Goal: Transaction & Acquisition: Book appointment/travel/reservation

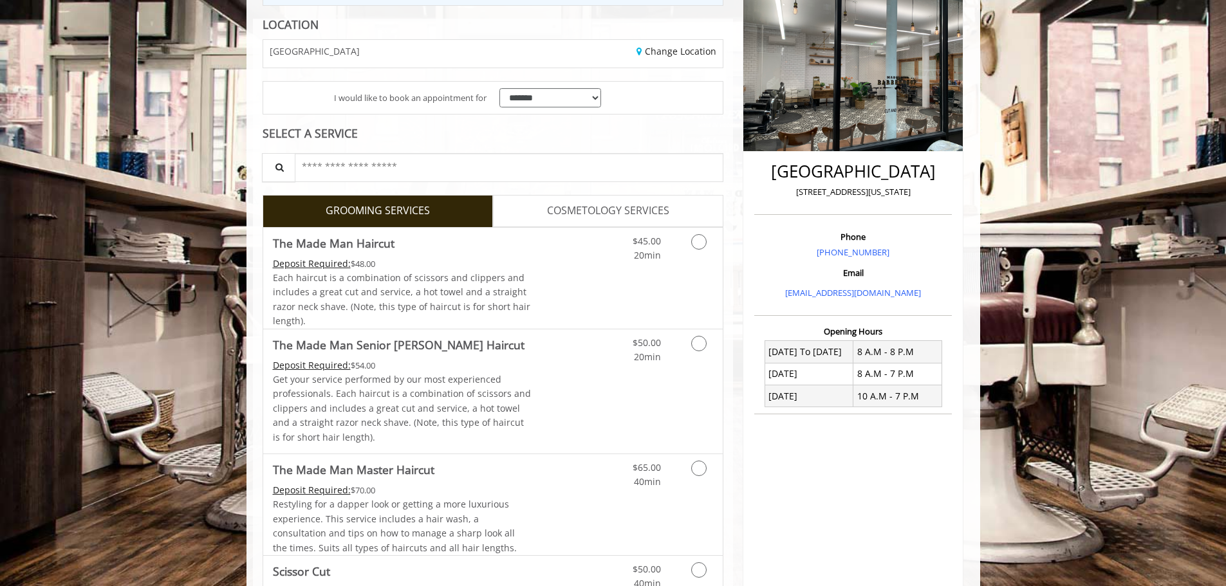
scroll to position [193, 0]
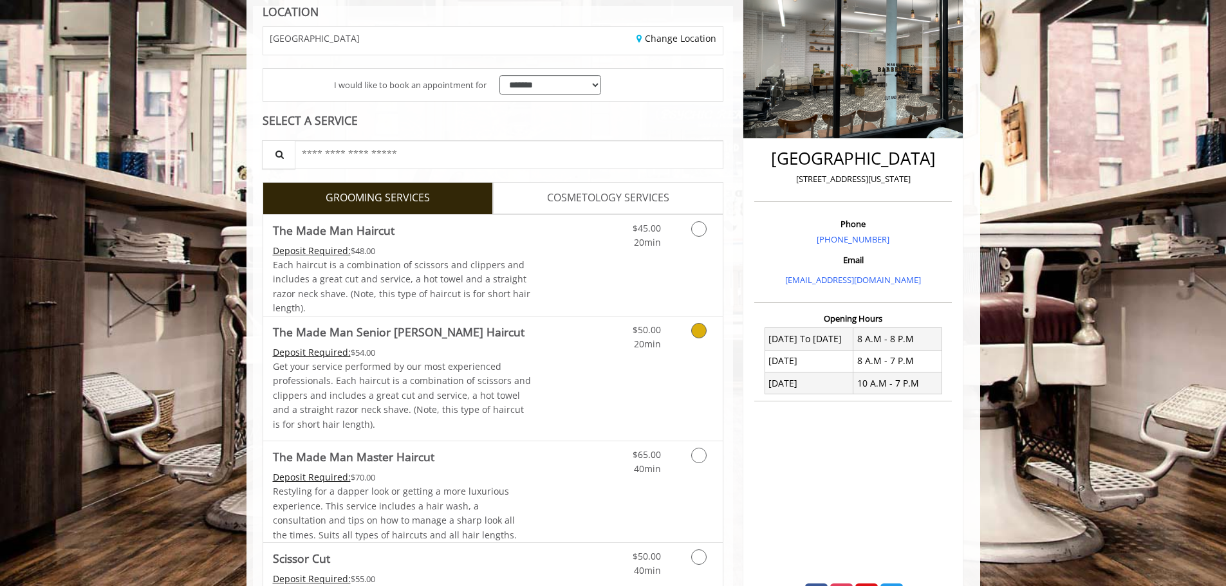
click at [616, 382] on div "$50.00 20min" at bounding box center [665, 379] width 115 height 124
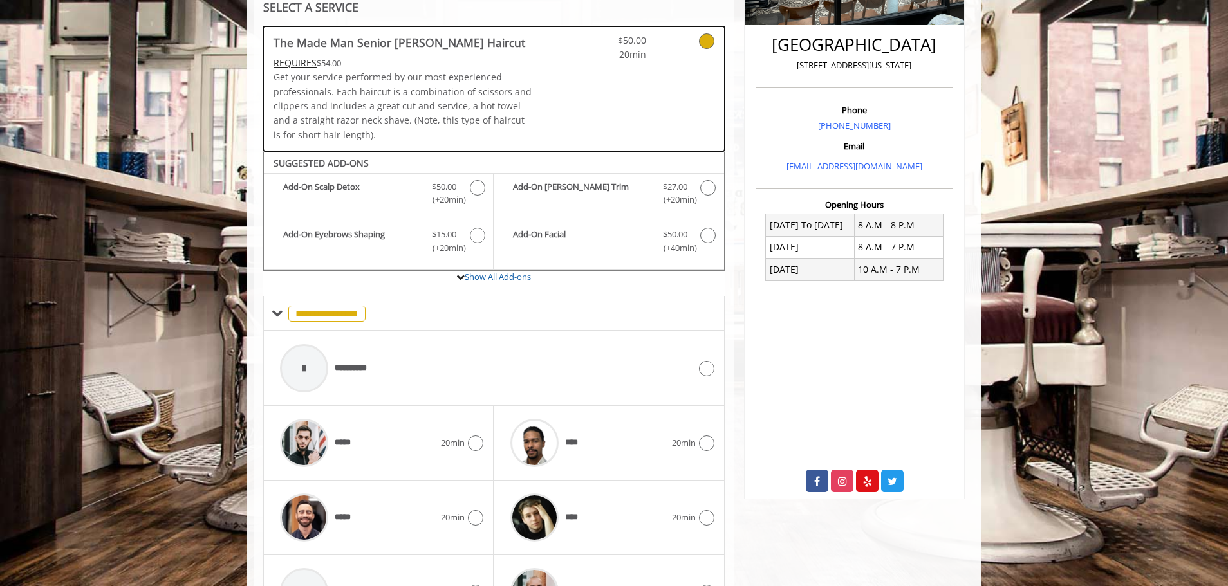
scroll to position [396, 0]
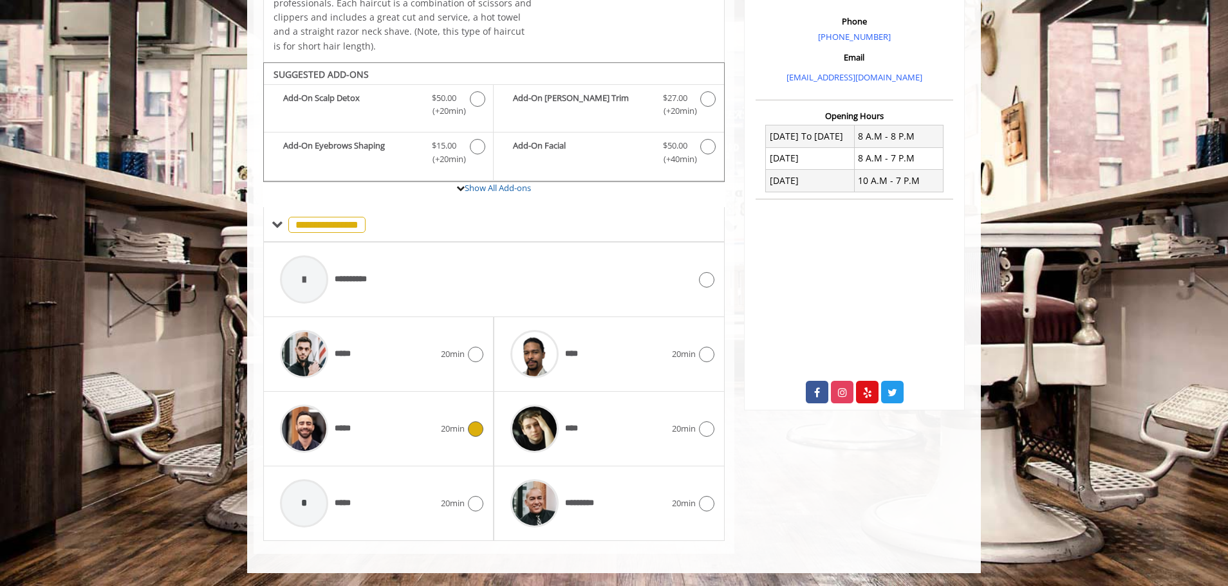
click at [315, 418] on img at bounding box center [304, 429] width 48 height 48
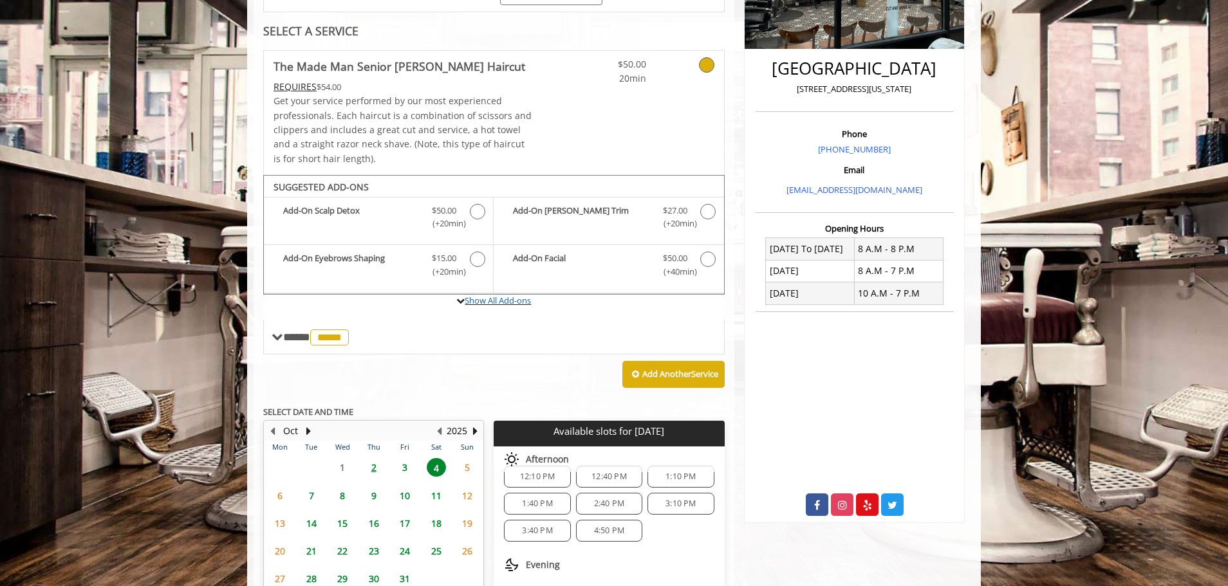
scroll to position [337, 0]
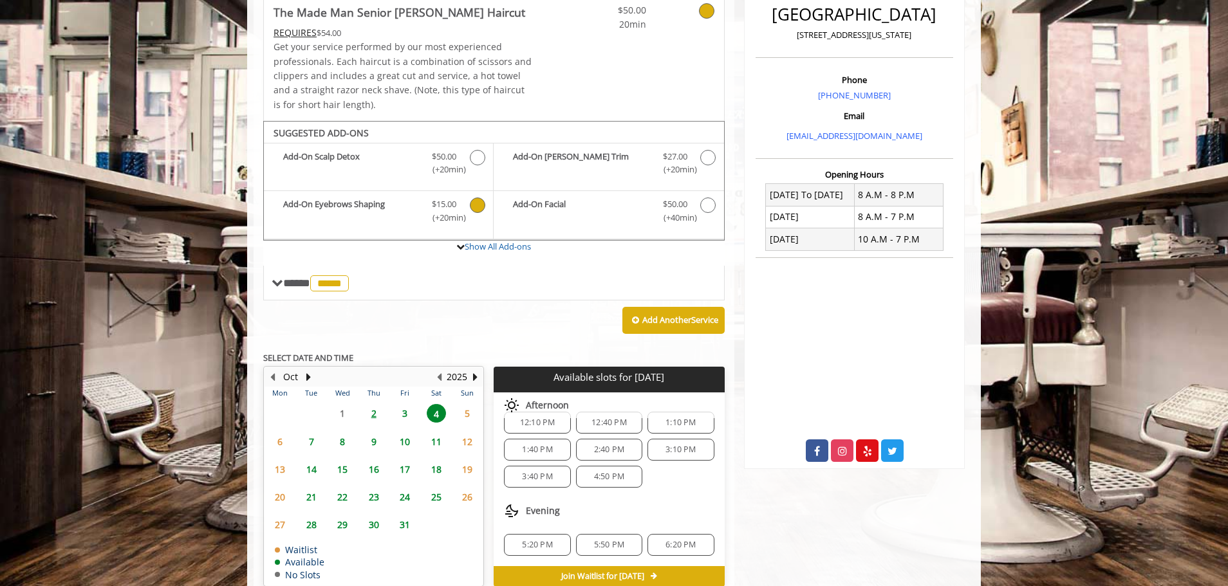
click at [407, 215] on b "Add-On Eyebrows Shaping" at bounding box center [351, 211] width 136 height 27
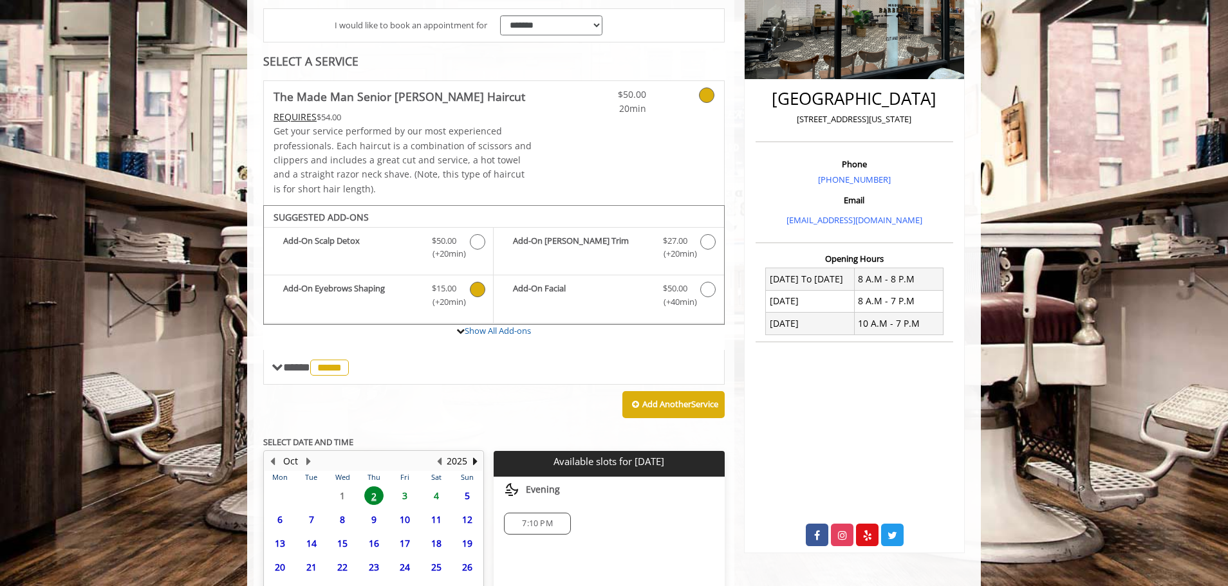
scroll to position [375, 0]
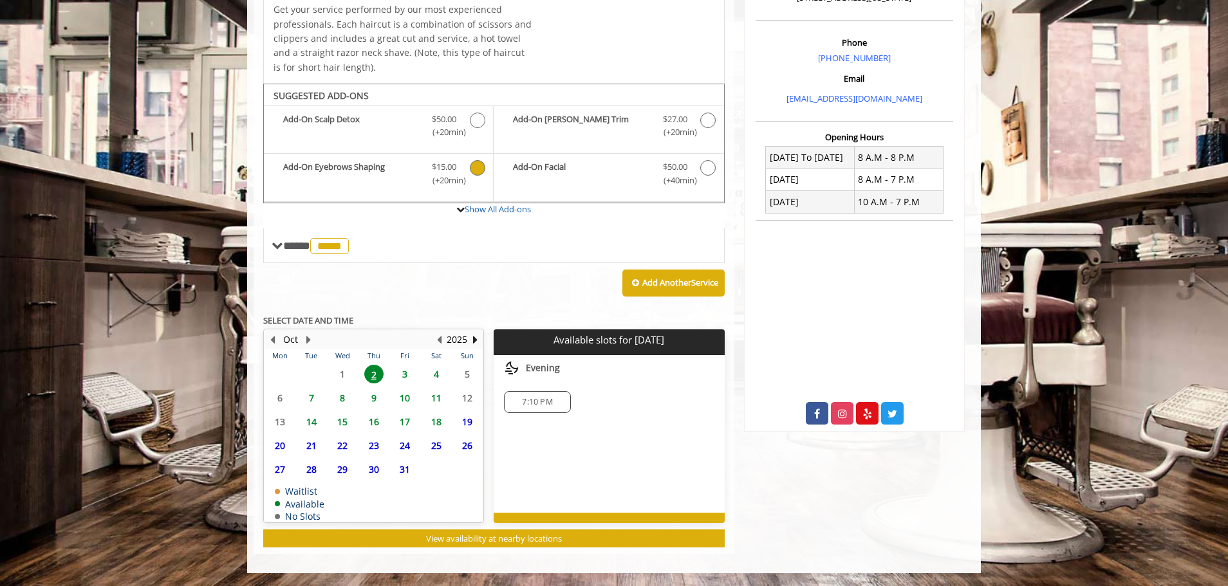
click at [440, 369] on span "4" at bounding box center [436, 374] width 19 height 19
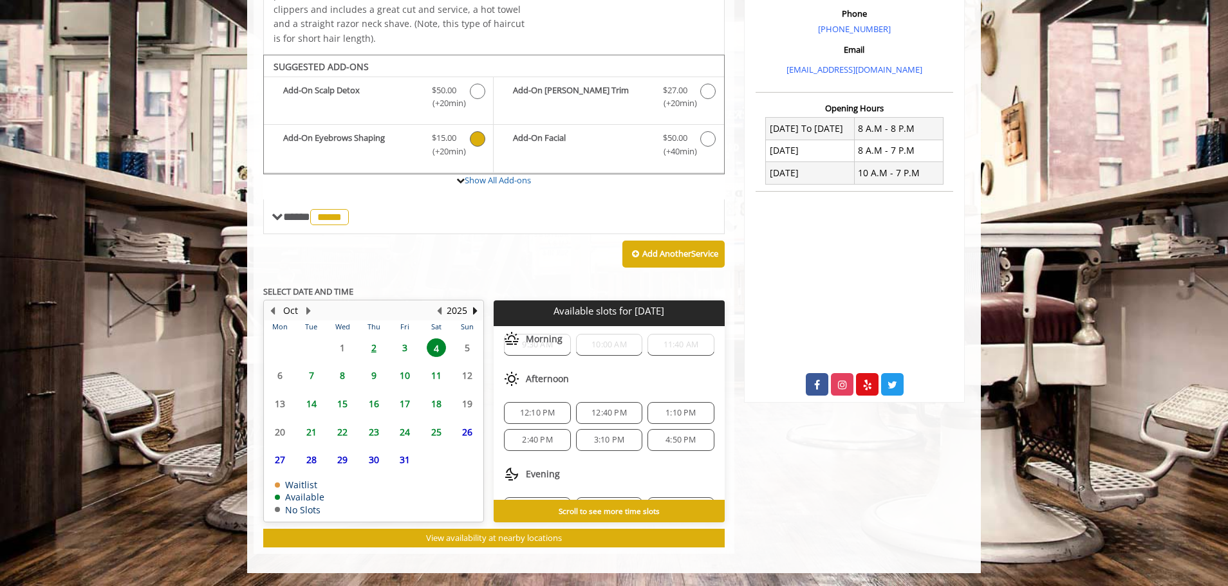
scroll to position [58, 0]
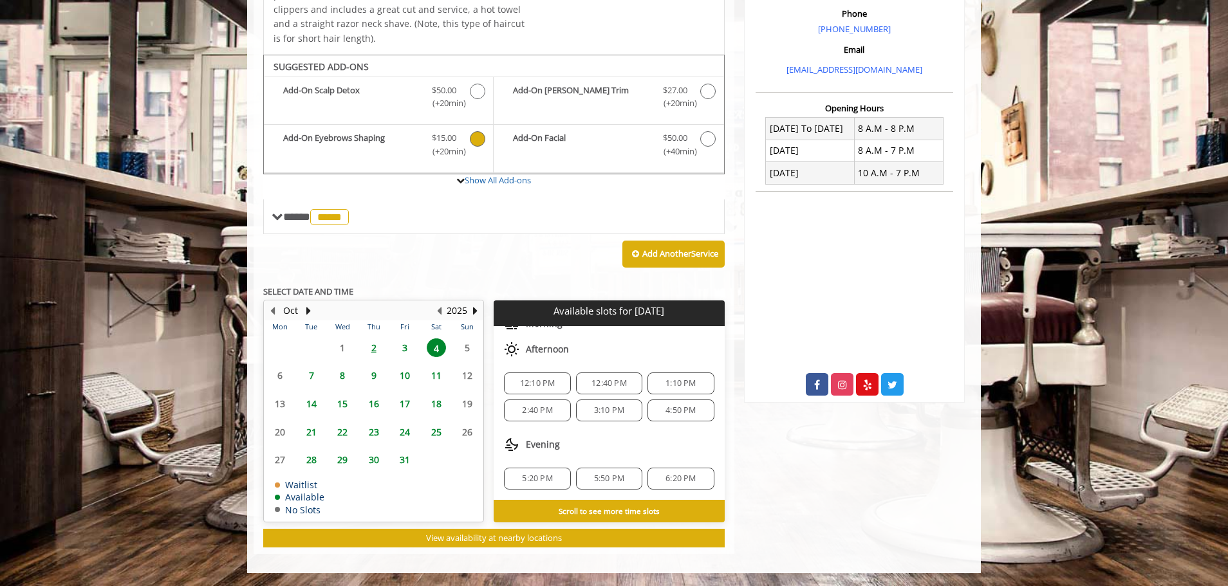
click at [615, 411] on span "3:10 PM" at bounding box center [609, 411] width 30 height 10
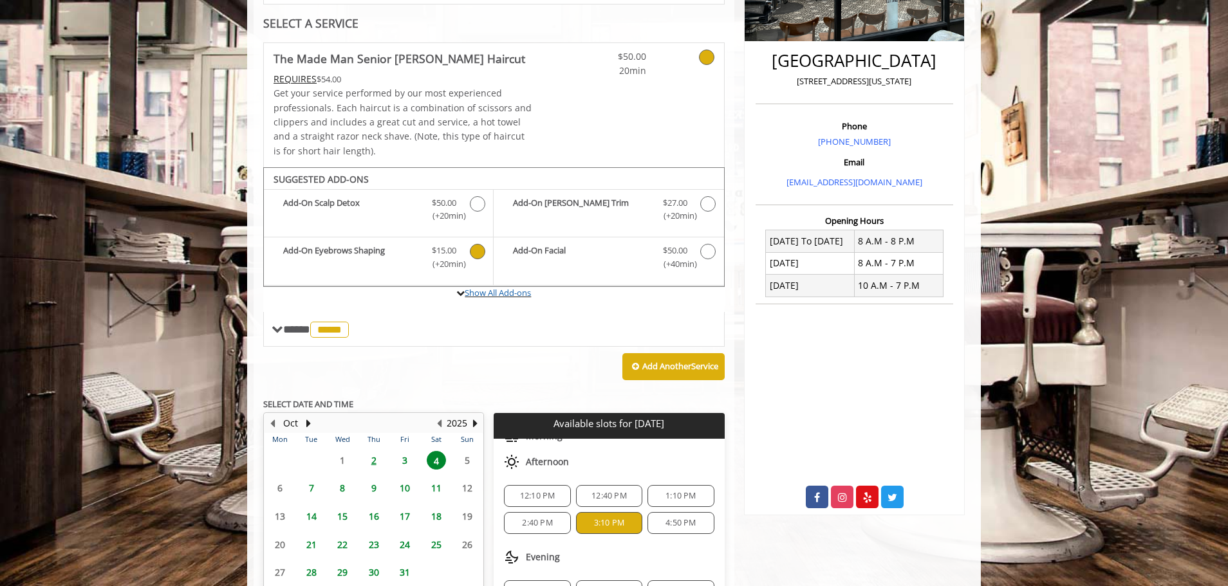
scroll to position [288, 0]
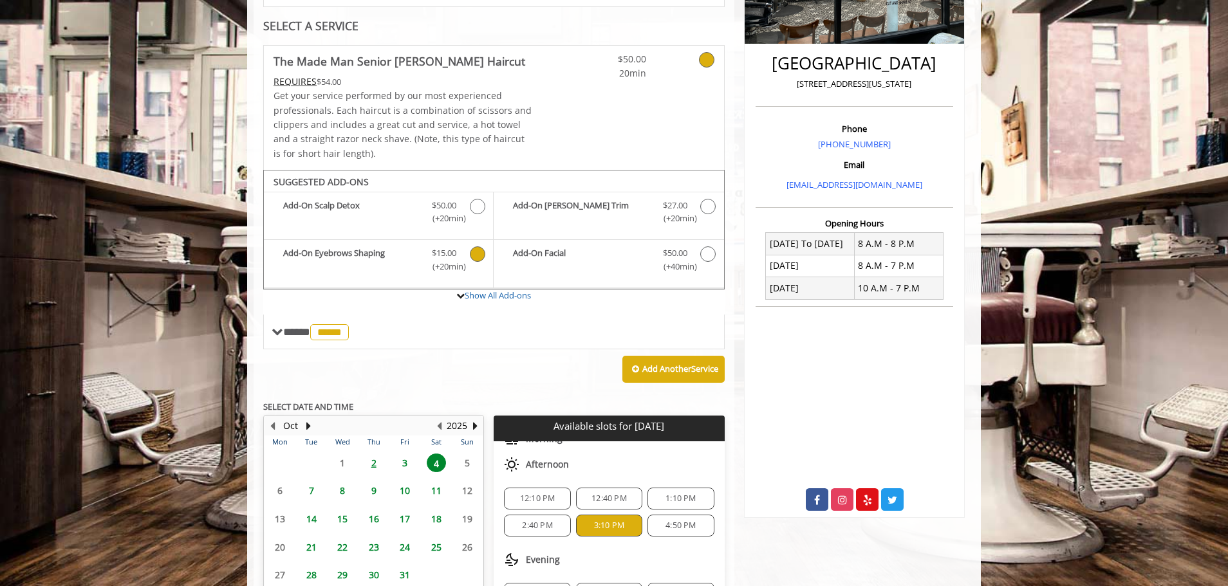
click at [476, 251] on icon "The Made Man Senior Barber Haircut Add-onS" at bounding box center [477, 254] width 15 height 15
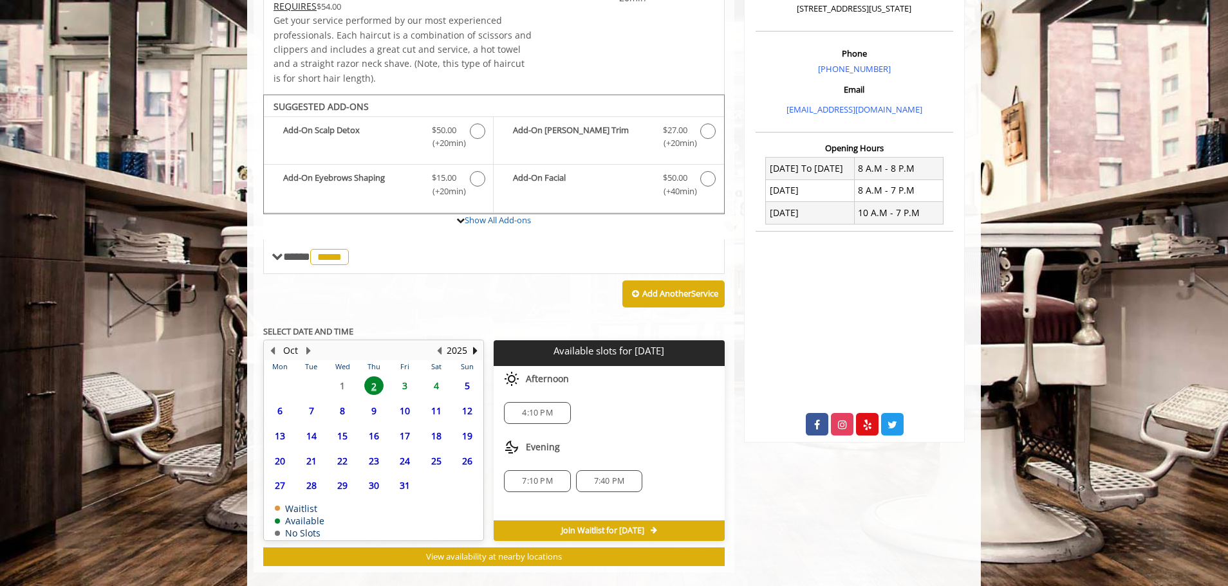
scroll to position [382, 0]
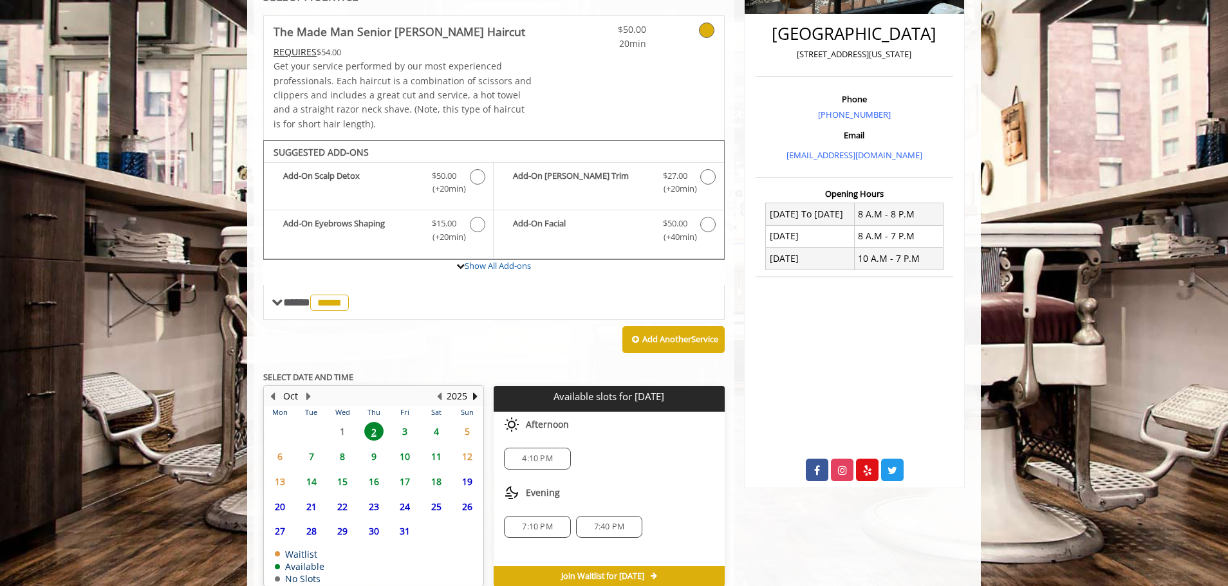
click at [437, 433] on span "4" at bounding box center [436, 431] width 19 height 19
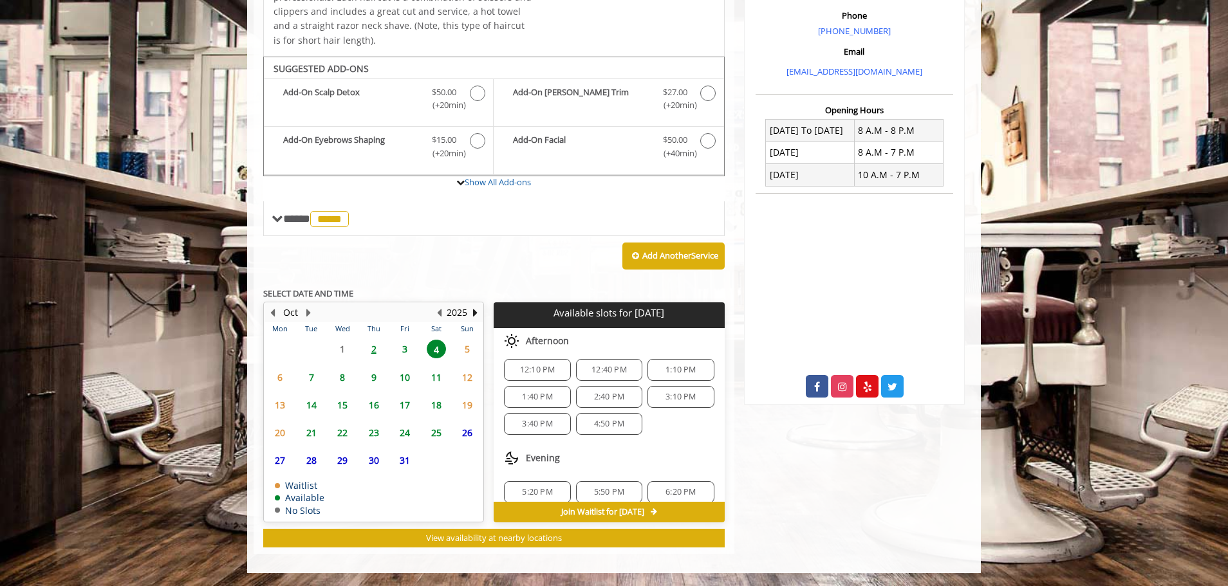
scroll to position [112, 0]
click at [552, 416] on span "3:40 PM" at bounding box center [537, 412] width 55 height 10
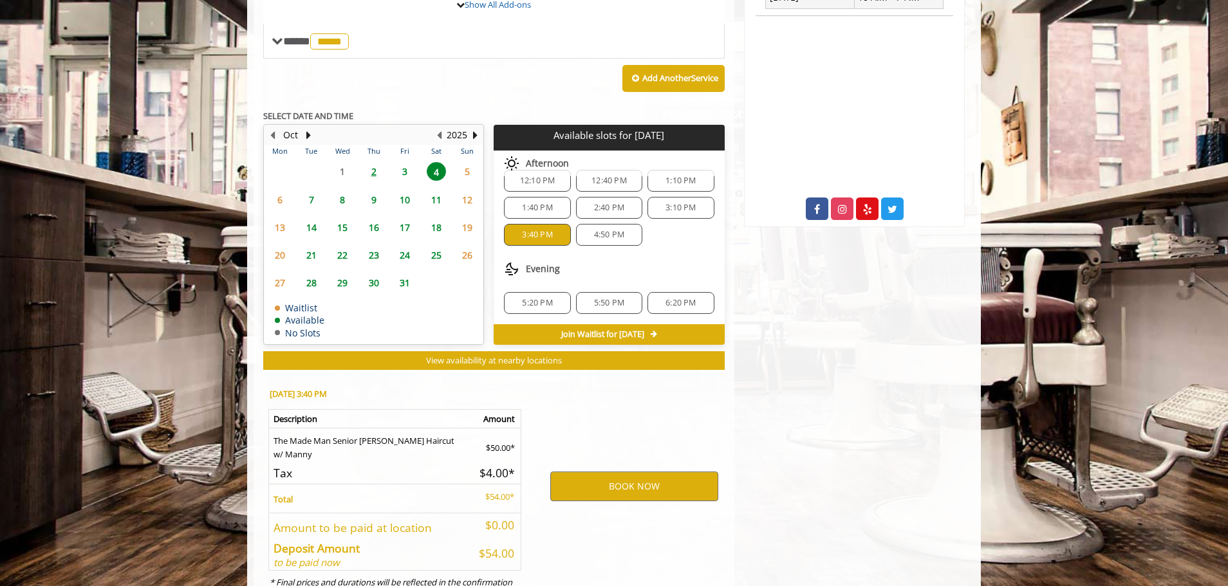
scroll to position [634, 0]
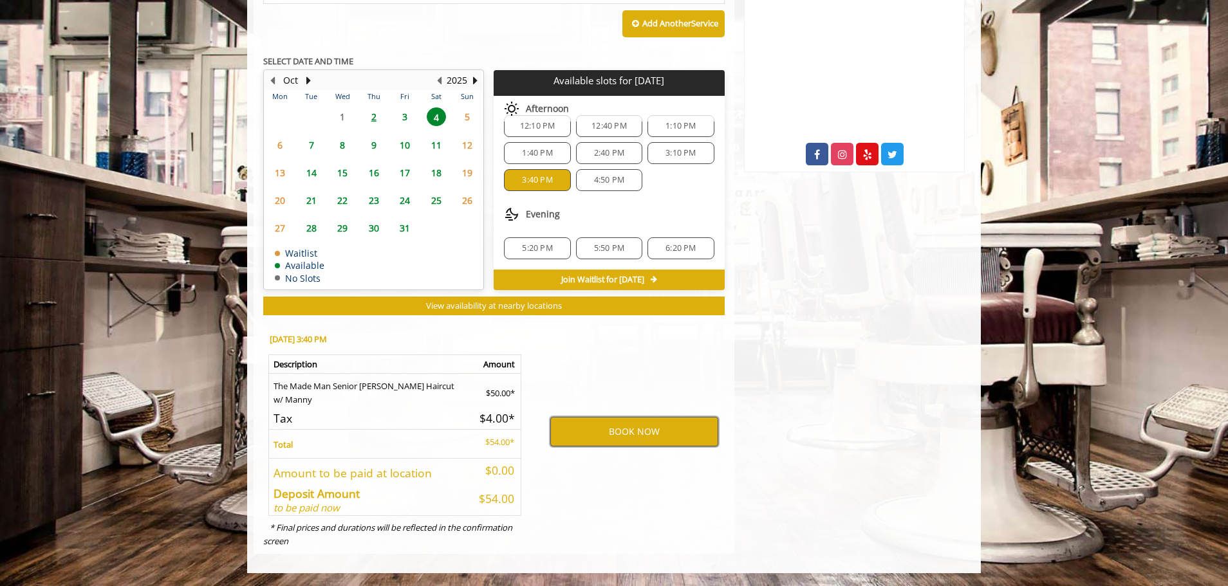
click at [616, 437] on button "BOOK NOW" at bounding box center [634, 432] width 168 height 30
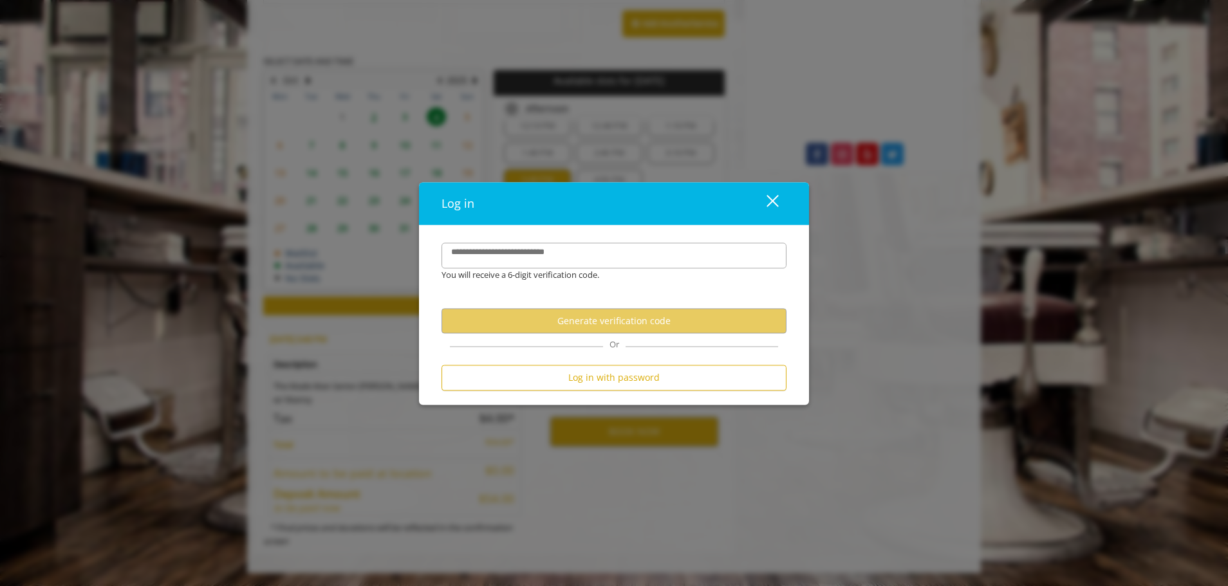
click at [616, 201] on button "close" at bounding box center [765, 204] width 44 height 26
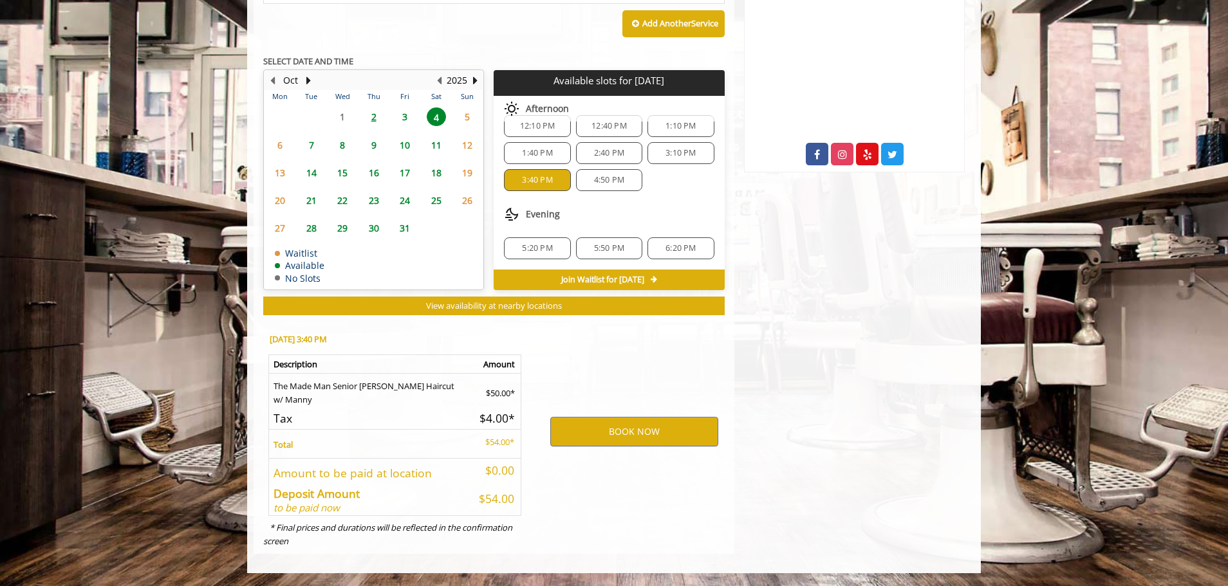
scroll to position [0, 0]
